Goal: Information Seeking & Learning: Learn about a topic

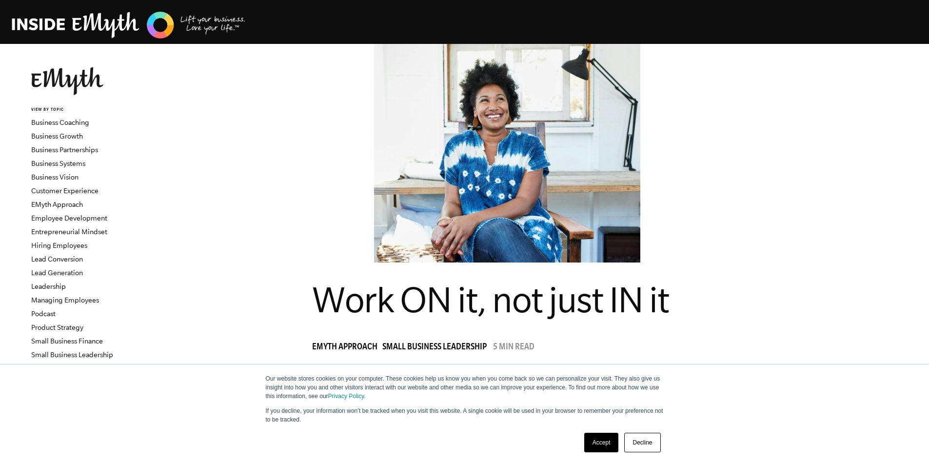
click at [606, 445] on link "Accept" at bounding box center [601, 443] width 35 height 20
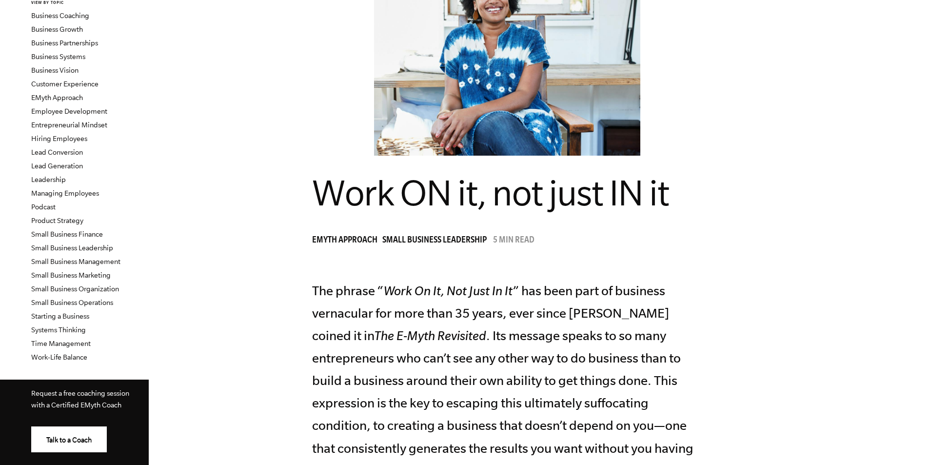
scroll to position [110, 0]
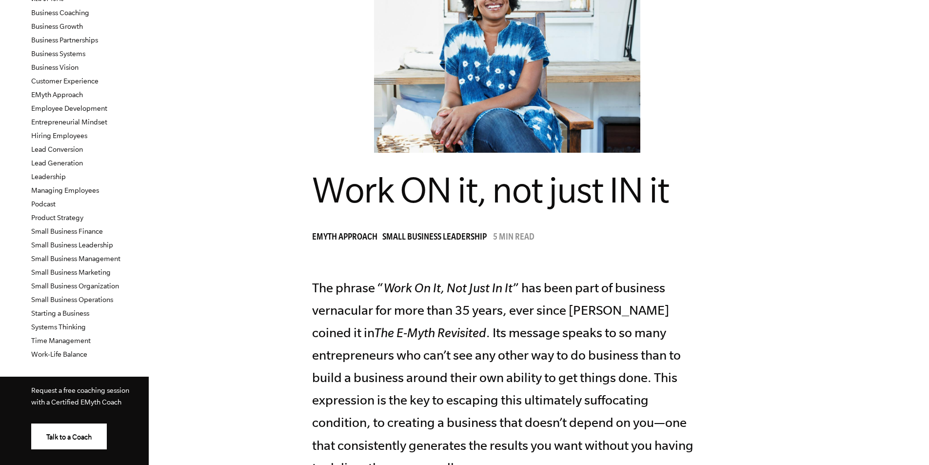
click at [79, 240] on li "Small Business Leadership" at bounding box center [90, 245] width 118 height 14
click at [81, 246] on link "Small Business Leadership" at bounding box center [72, 245] width 82 height 8
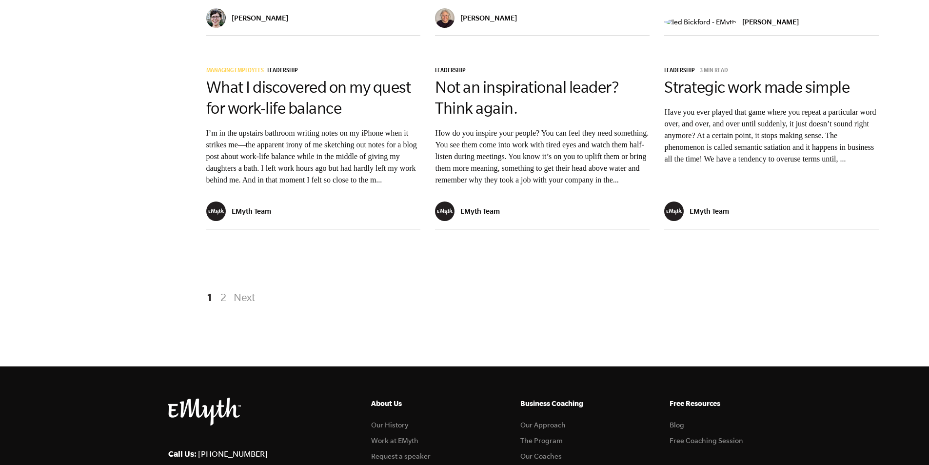
scroll to position [1646, 0]
click at [707, 96] on link "Strategic work made simple" at bounding box center [756, 87] width 185 height 18
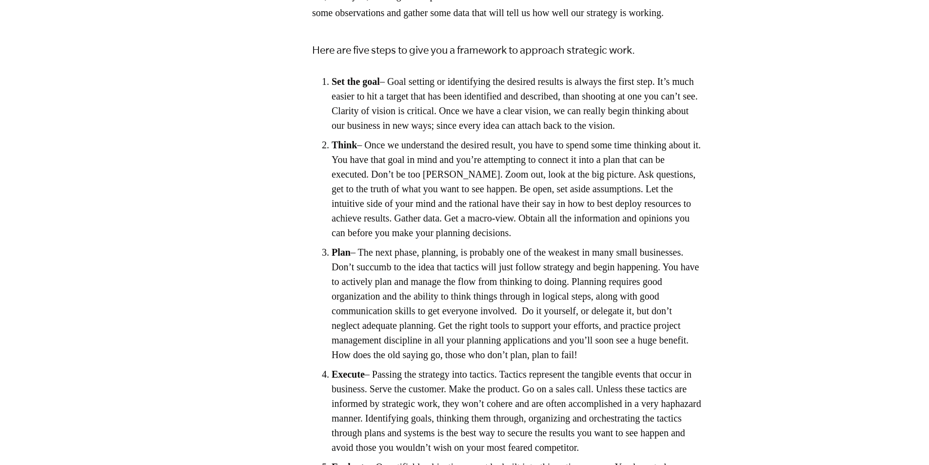
scroll to position [902, 0]
